Goal: Information Seeking & Learning: Learn about a topic

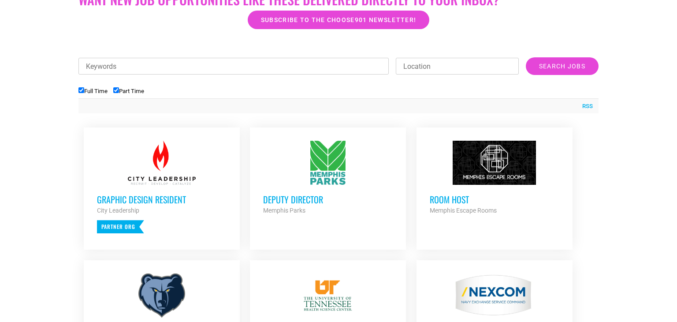
scroll to position [278, 0]
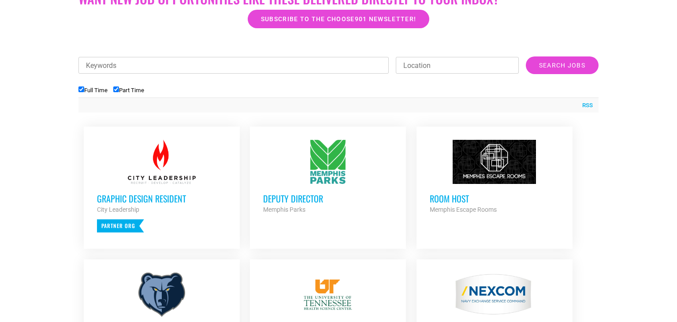
click at [291, 198] on h3 "Deputy Director" at bounding box center [328, 198] width 130 height 11
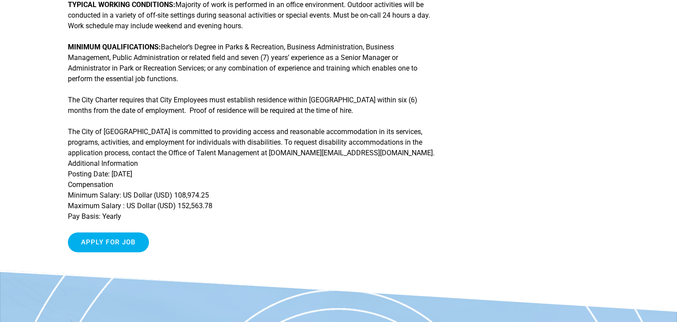
scroll to position [379, 0]
